Goal: Navigation & Orientation: Find specific page/section

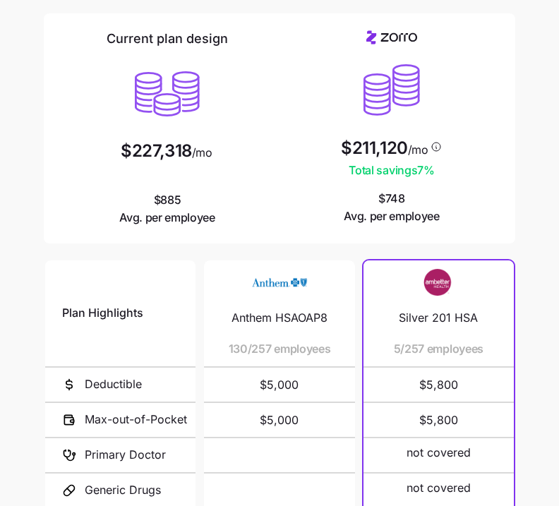
scroll to position [103, 0]
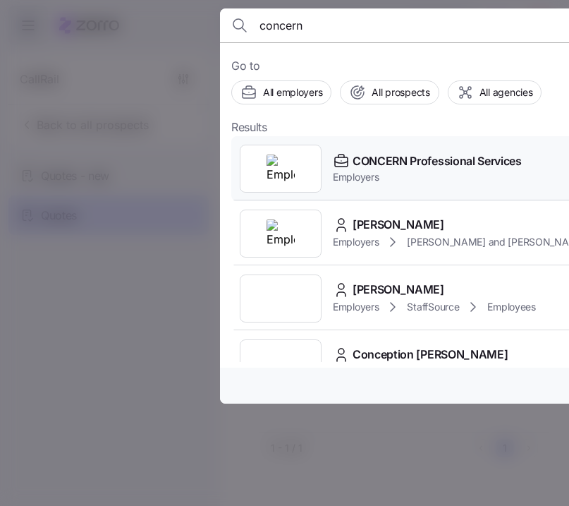
type input "concern"
click at [401, 170] on span "Employers" at bounding box center [427, 177] width 189 height 14
